Goal: Task Accomplishment & Management: Complete application form

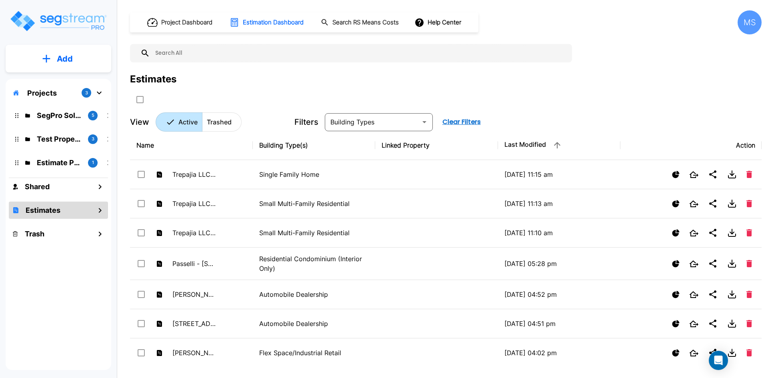
click at [42, 208] on h1 "Estimates" at bounding box center [43, 210] width 35 height 11
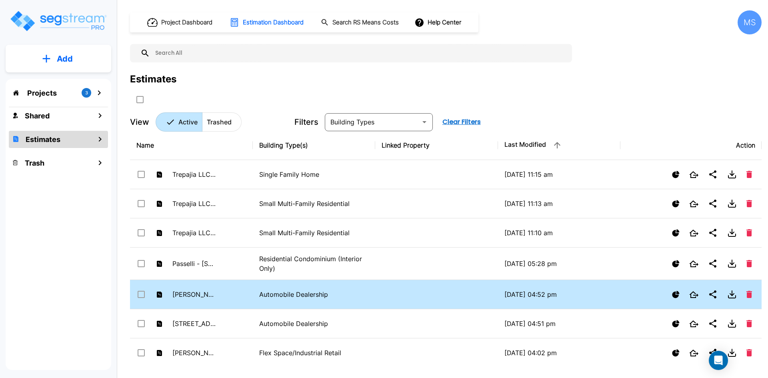
scroll to position [80, 0]
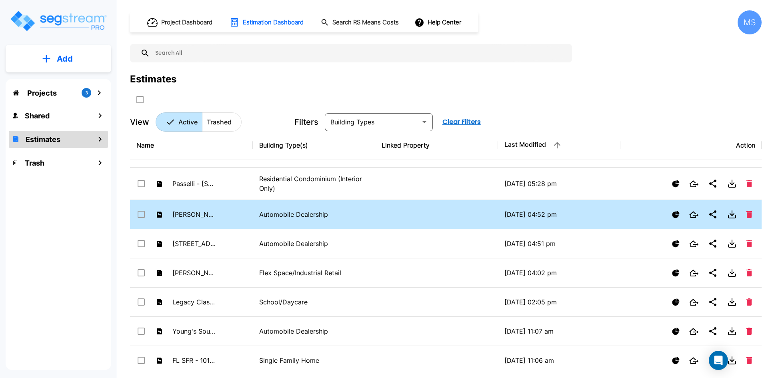
click at [285, 211] on p "Automobile Dealership" at bounding box center [314, 215] width 110 height 10
checkbox input "true"
click at [288, 213] on p "Automobile Dealership" at bounding box center [314, 215] width 110 height 10
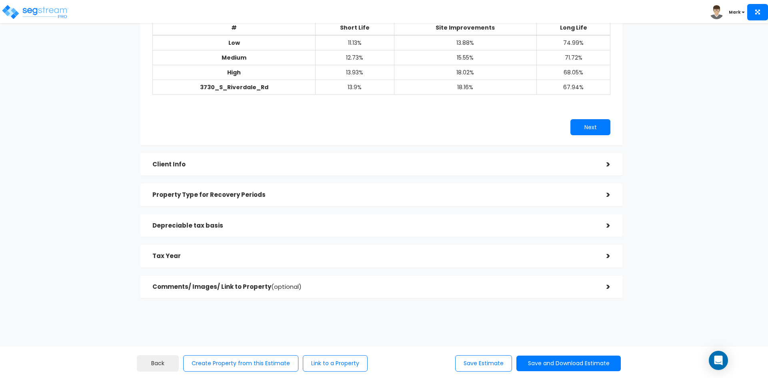
scroll to position [97, 0]
click at [273, 284] on span "(optional)" at bounding box center [286, 286] width 30 height 8
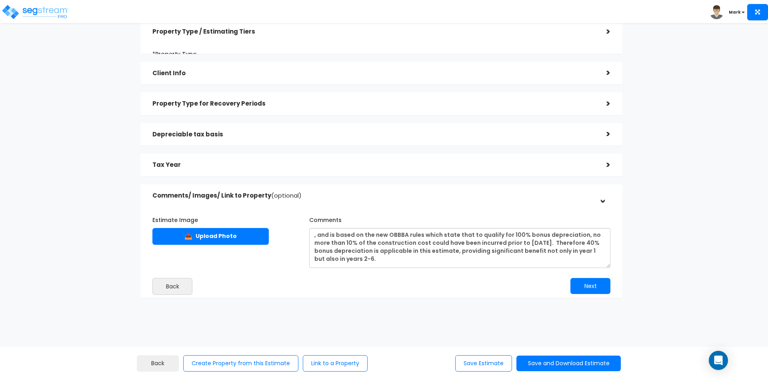
scroll to position [32, 0]
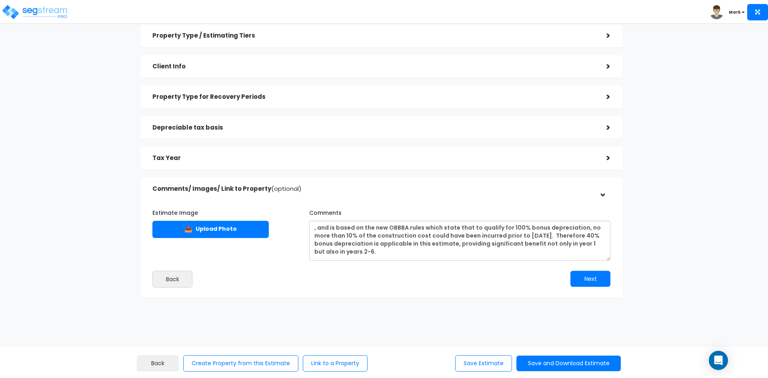
click at [236, 160] on h5 "Tax Year" at bounding box center [373, 158] width 442 height 7
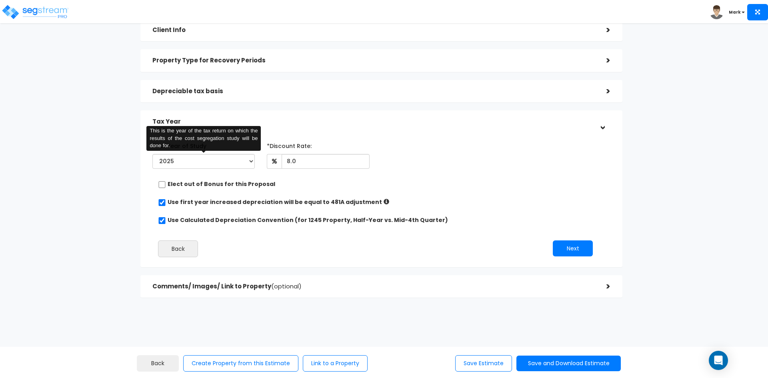
scroll to position [68, 0]
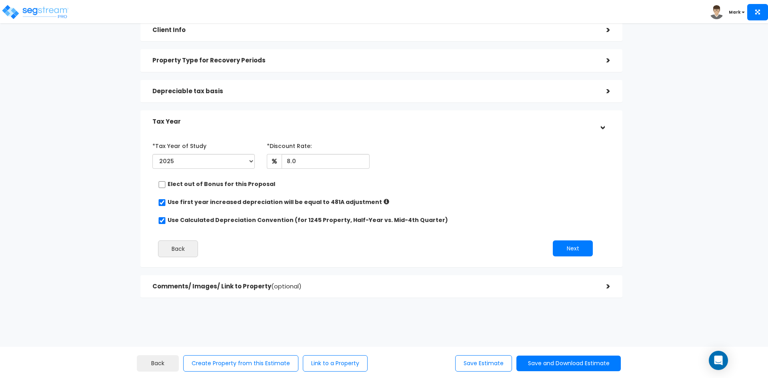
click at [248, 86] on div "Depreciable tax basis" at bounding box center [373, 91] width 442 height 15
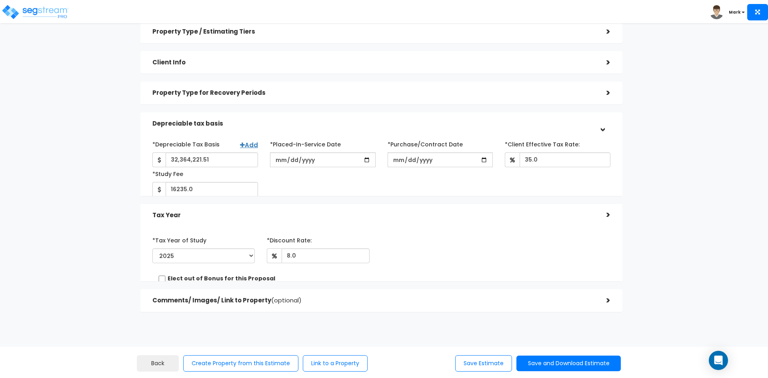
scroll to position [34, 0]
